Goal: Transaction & Acquisition: Purchase product/service

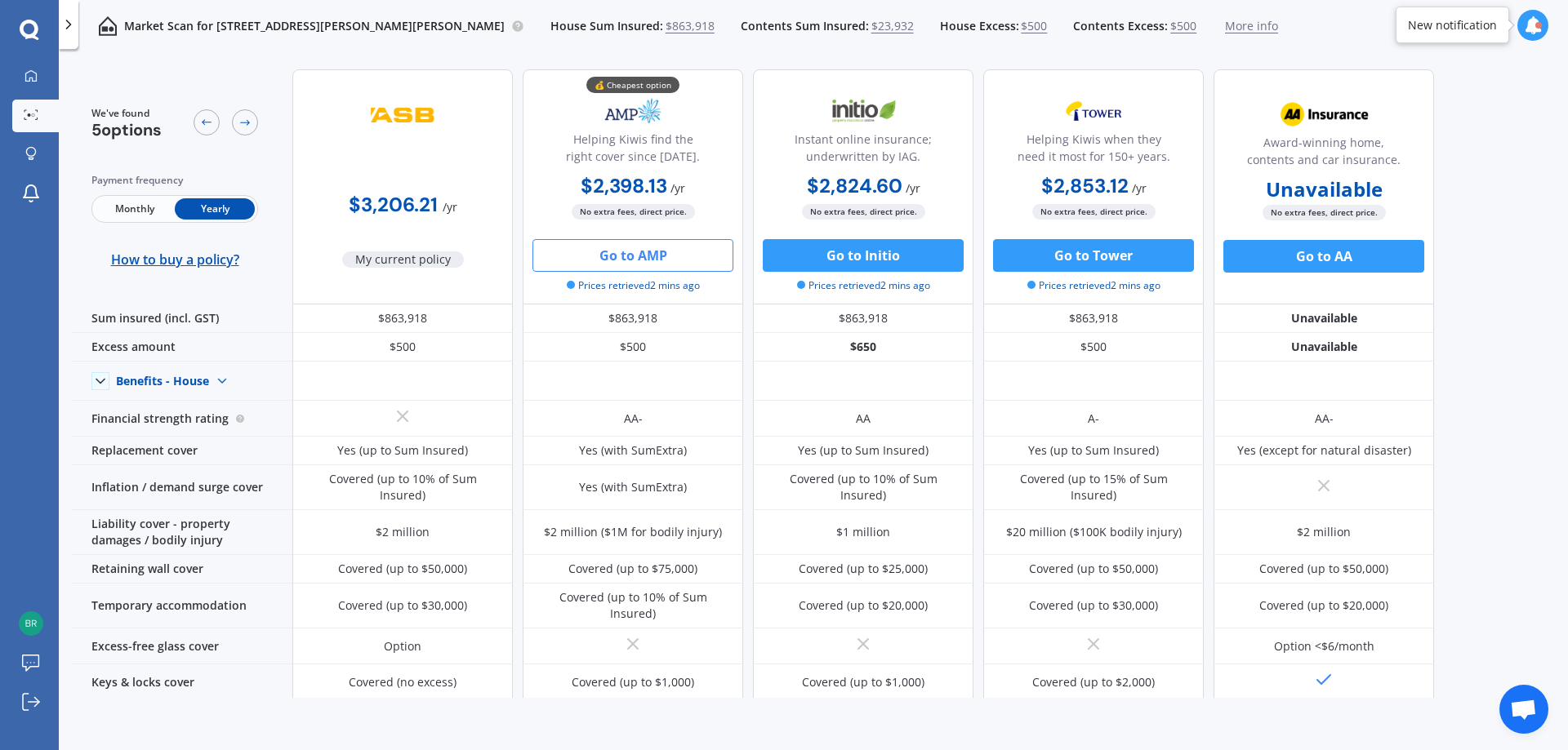
click at [644, 243] on button "Go to AMP" at bounding box center [633, 255] width 201 height 33
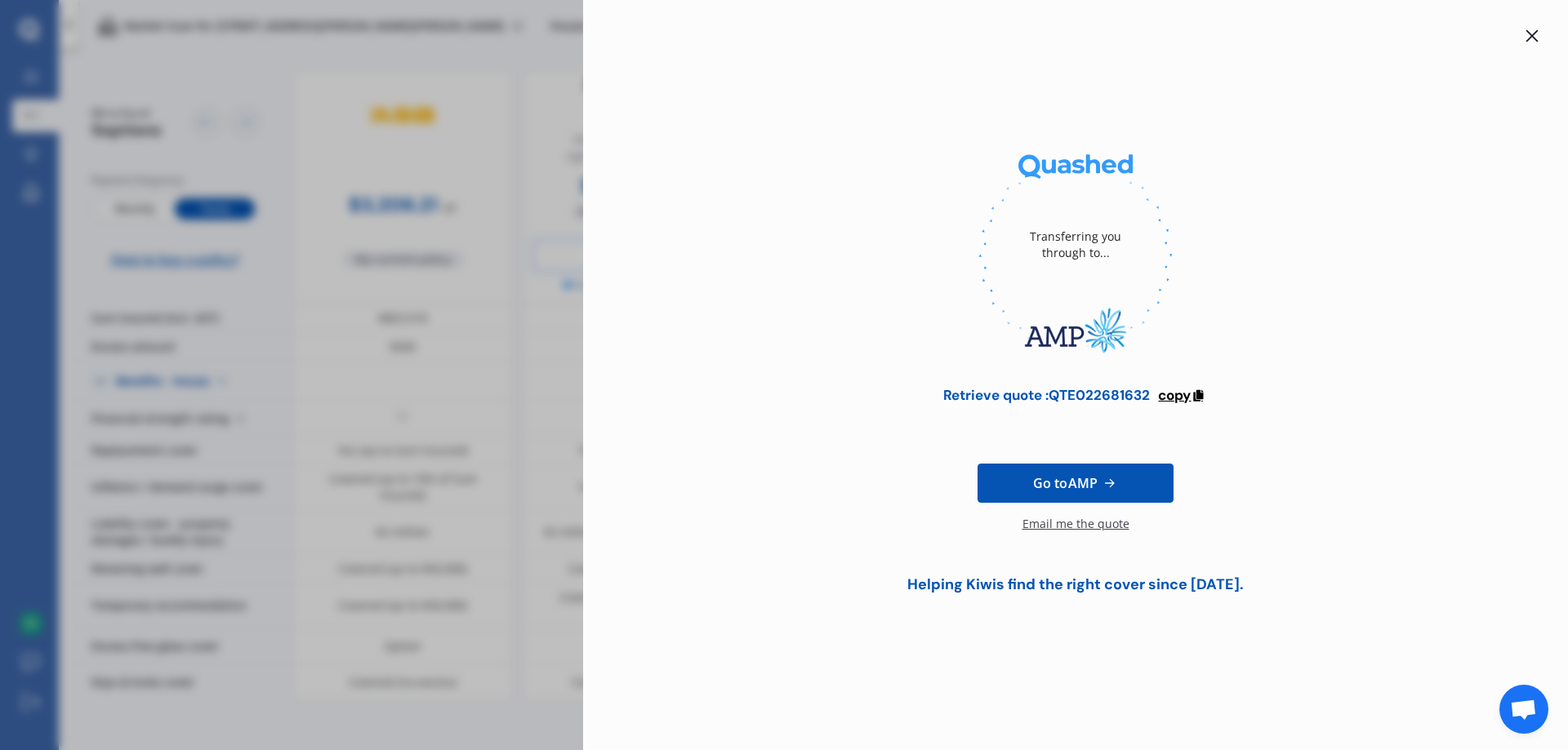
click at [1181, 396] on span "copy" at bounding box center [1174, 395] width 33 height 18
click at [1128, 492] on link "Go to AMP" at bounding box center [1075, 484] width 196 height 39
click at [1530, 34] on icon at bounding box center [1533, 36] width 12 height 12
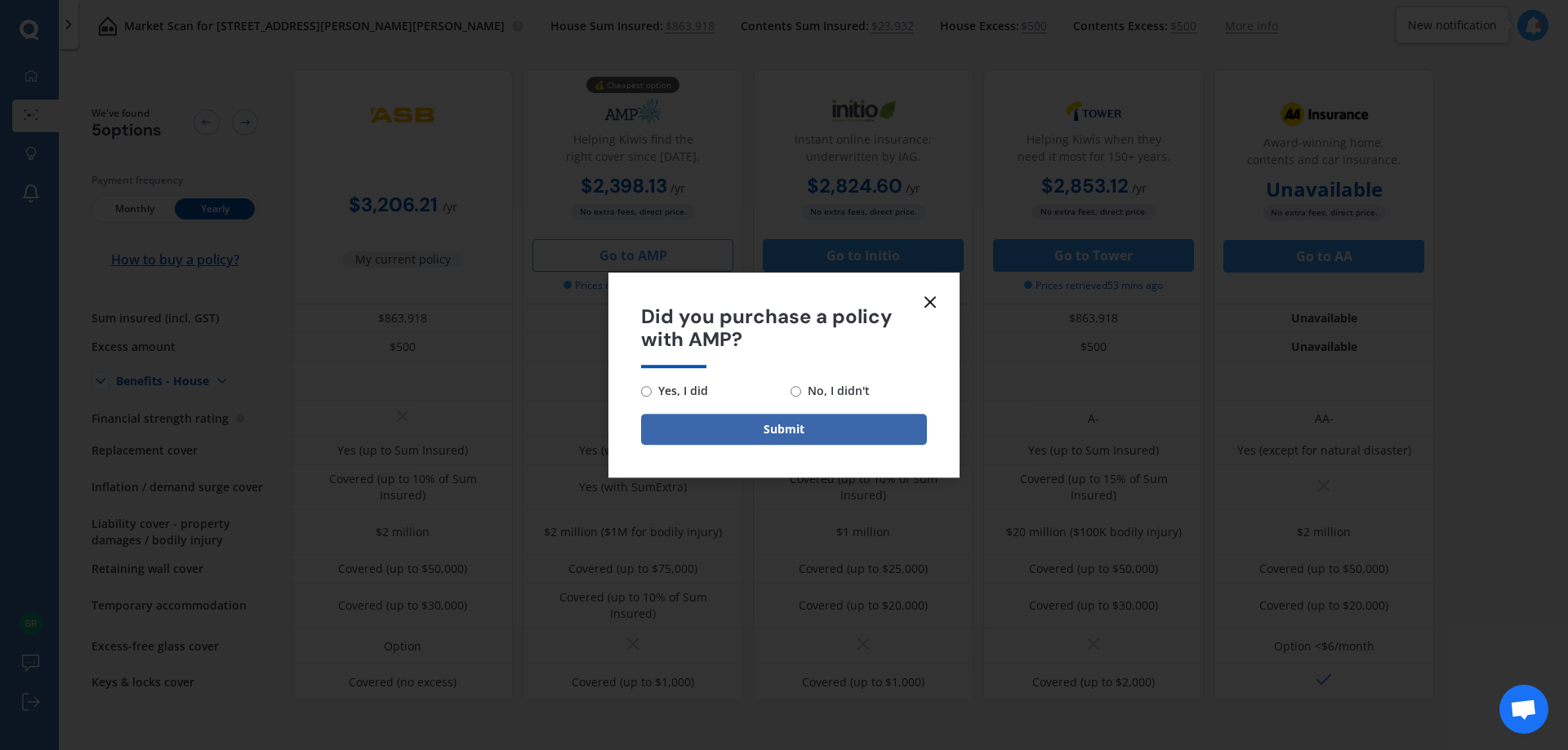
click at [791, 391] on input "No, I didn't" at bounding box center [795, 391] width 11 height 11
radio input "true"
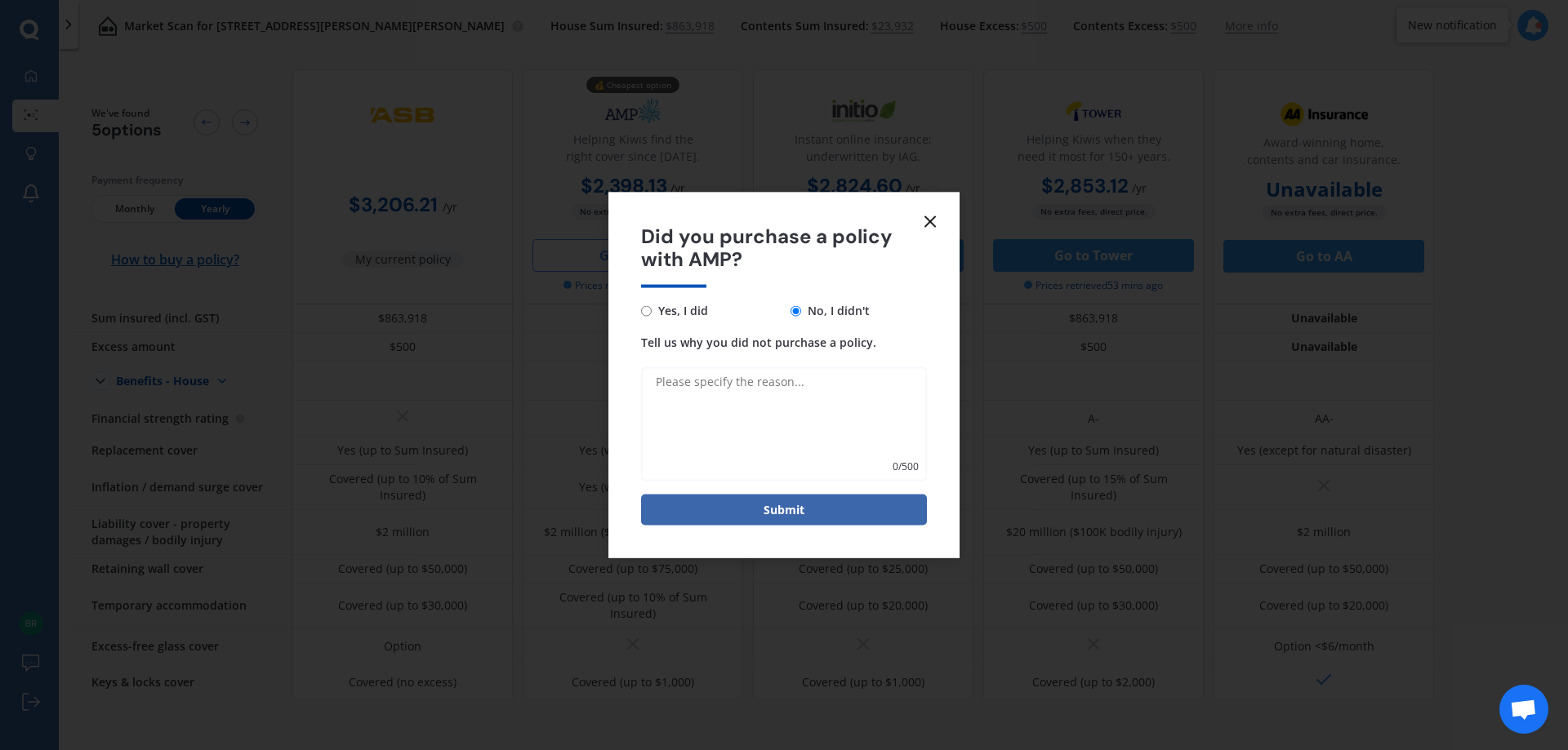
click at [775, 380] on textarea "Tell us why you did not purchase a policy." at bounding box center [784, 425] width 286 height 114
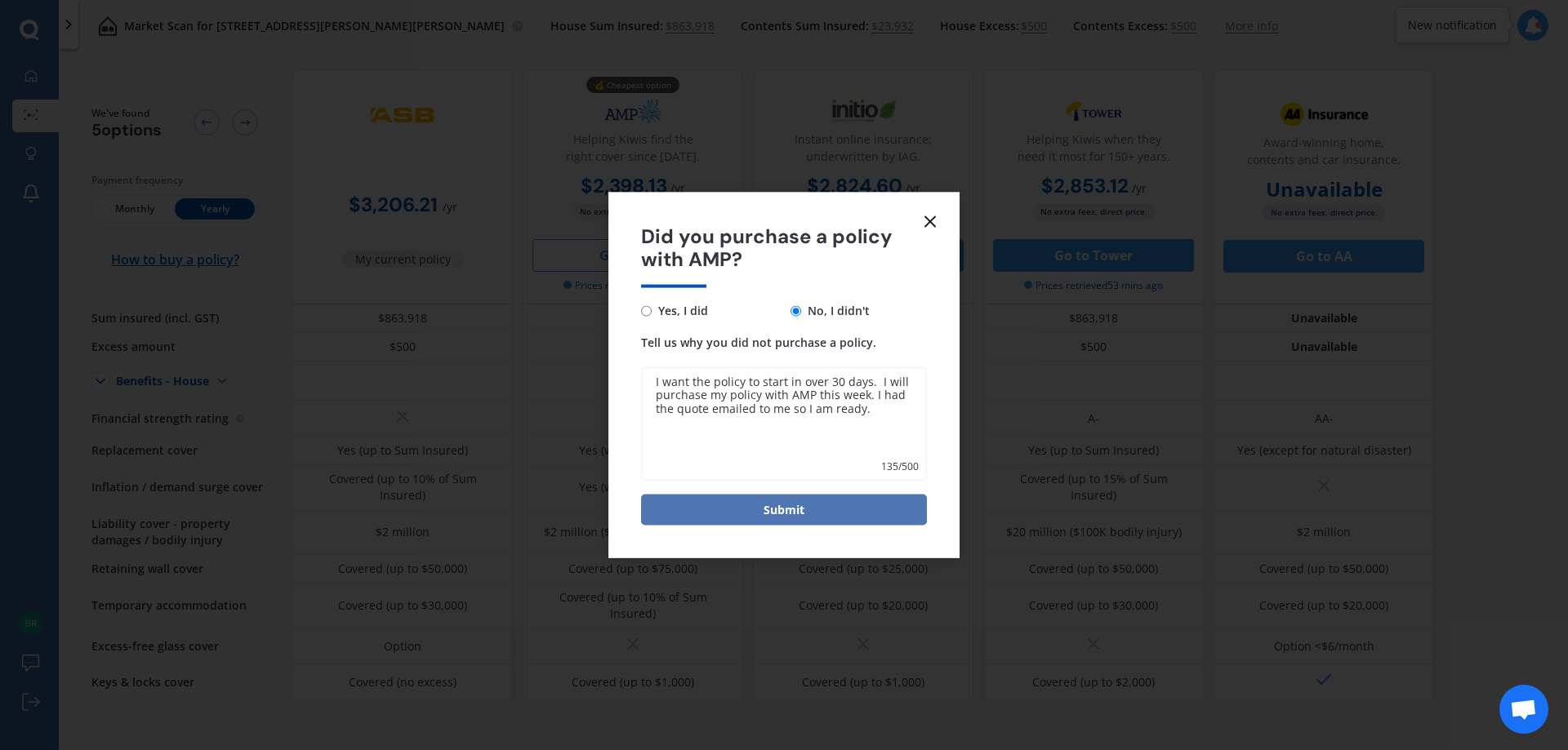
type textarea "I want the policy to start in over 30 days. I will purchase my policy with AMP …"
click at [775, 512] on button "Submit" at bounding box center [784, 510] width 286 height 31
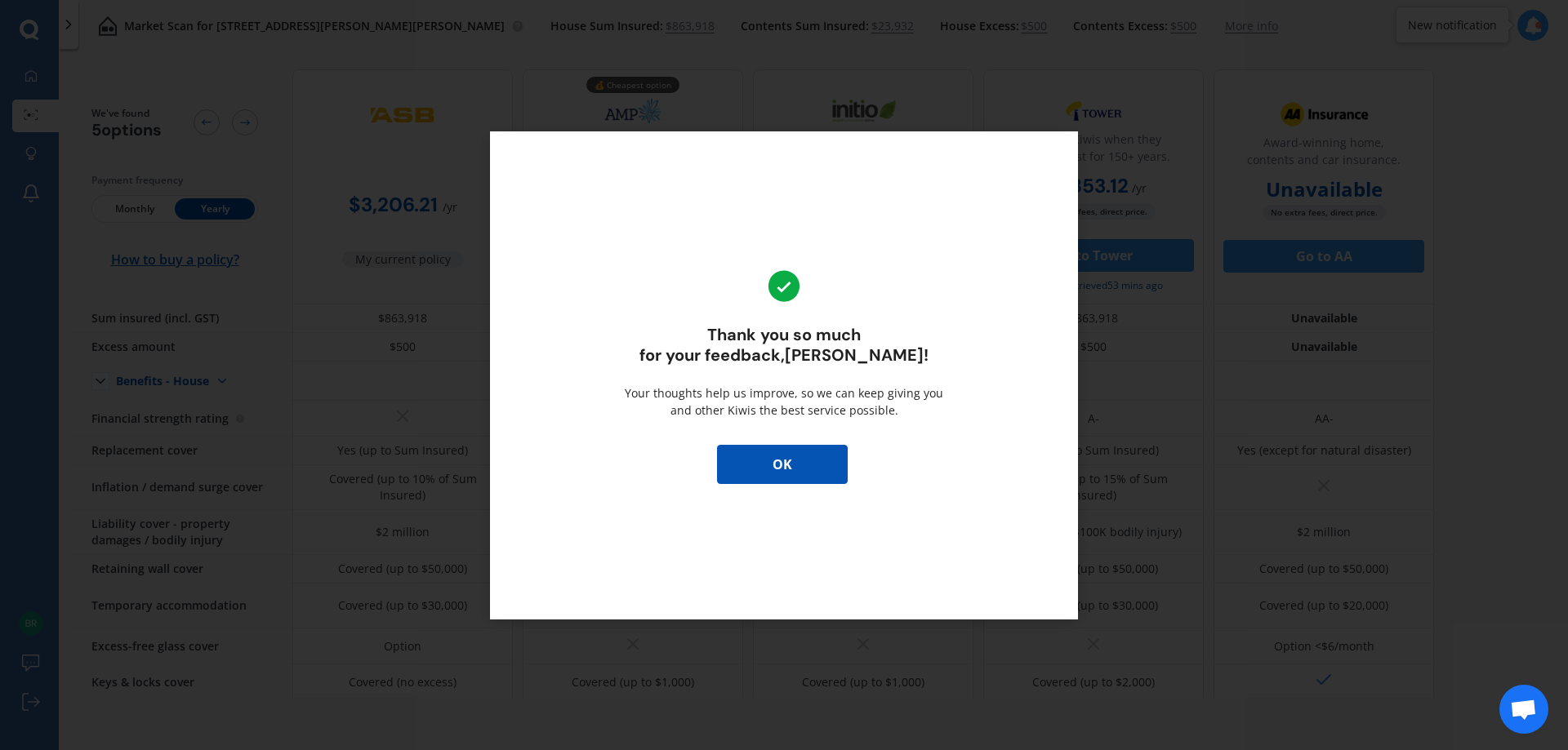
click at [827, 460] on button "OK" at bounding box center [783, 465] width 131 height 39
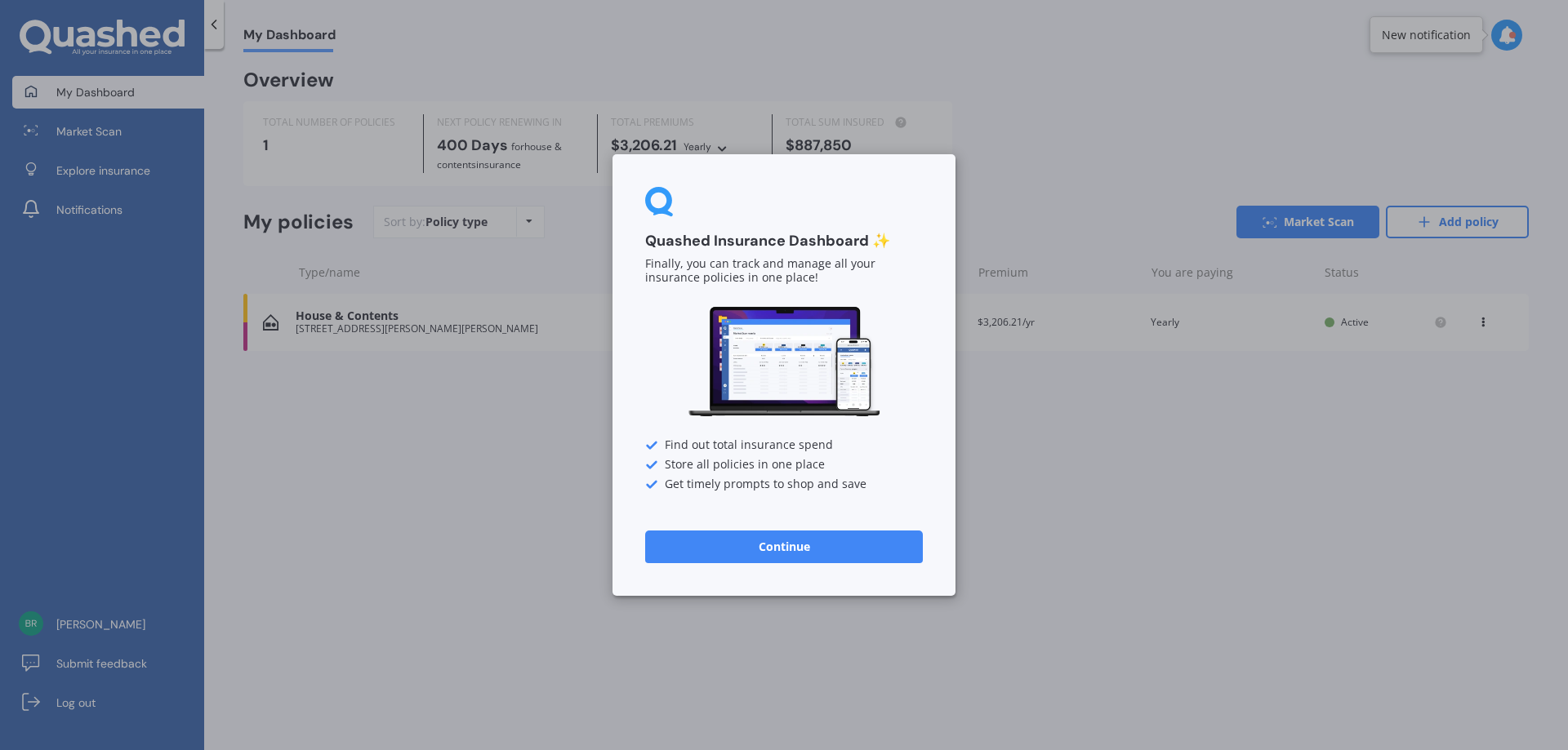
click at [876, 541] on button "Continue" at bounding box center [784, 547] width 278 height 33
